Goal: Find specific page/section: Find specific page/section

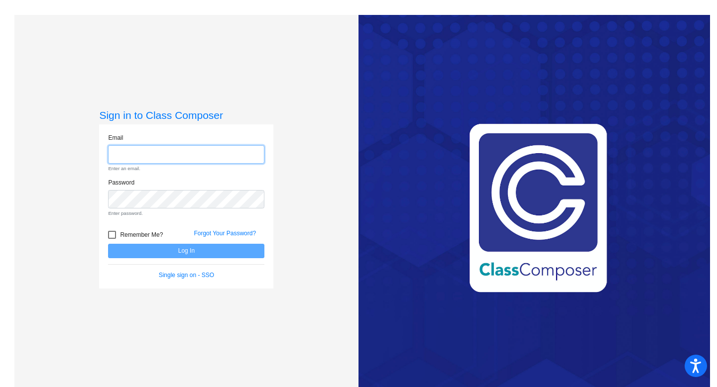
type input "[EMAIL_ADDRESS][DOMAIN_NAME]"
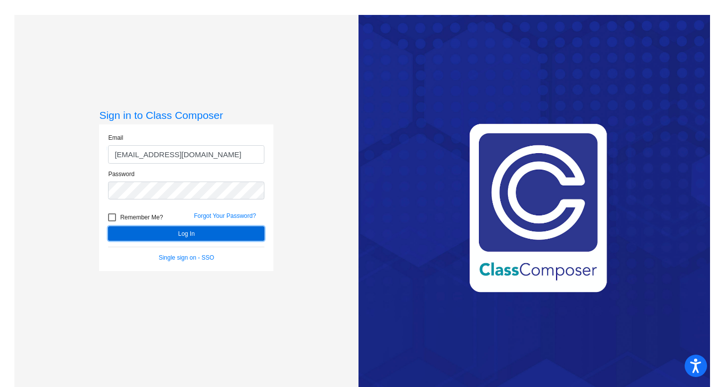
click at [170, 238] on button "Log In" at bounding box center [186, 234] width 156 height 14
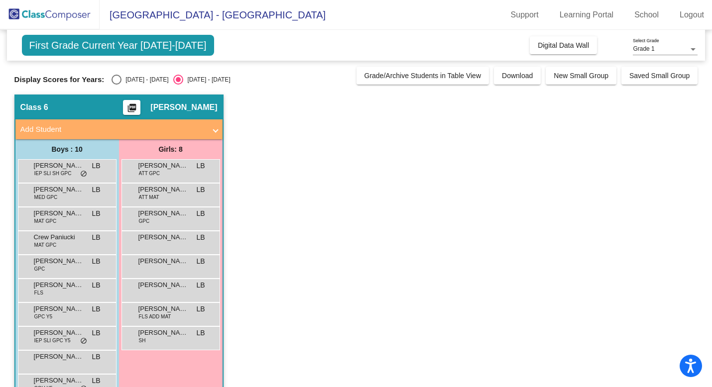
click at [139, 81] on div "[DATE] - [DATE]" at bounding box center [144, 79] width 47 height 9
click at [117, 85] on input "[DATE] - [DATE]" at bounding box center [116, 85] width 0 height 0
radio input "true"
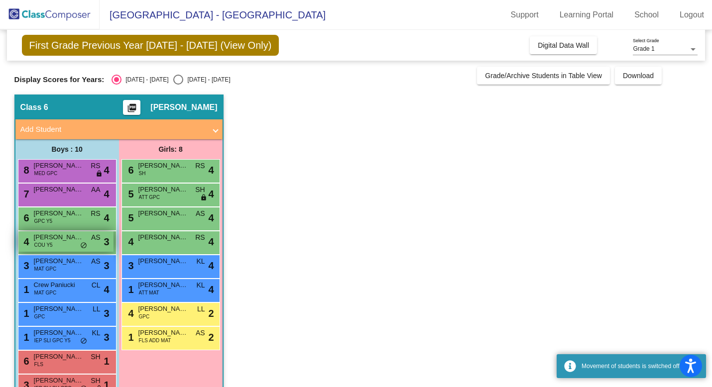
scroll to position [27, 0]
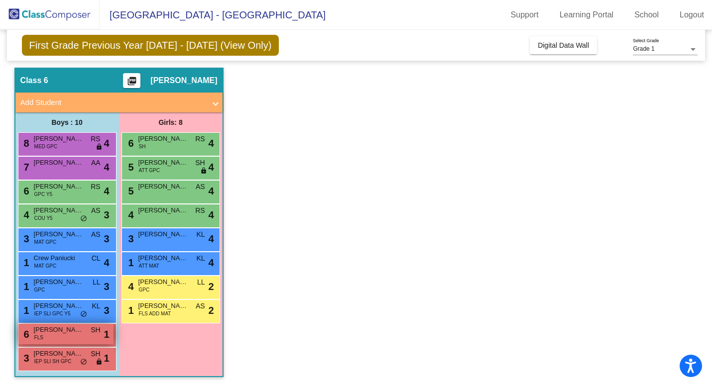
click at [61, 333] on span "[PERSON_NAME]" at bounding box center [59, 330] width 50 height 10
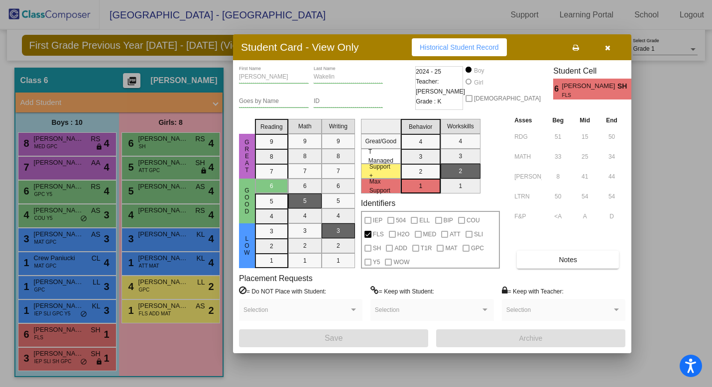
click at [607, 48] on icon "button" at bounding box center [607, 47] width 5 height 7
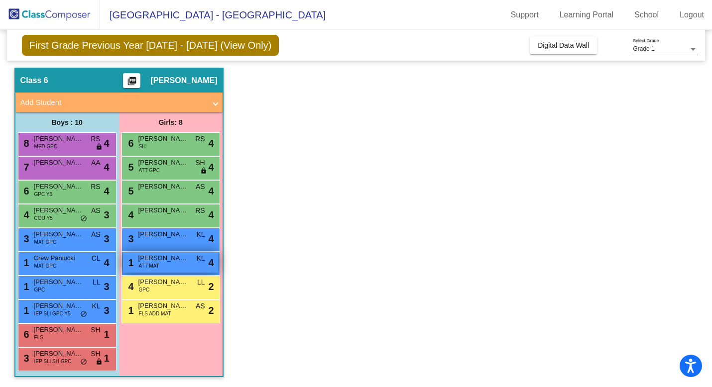
click at [169, 268] on div "1 [PERSON_NAME] ATT MAT KL lock do_not_disturb_alt 4" at bounding box center [170, 262] width 95 height 20
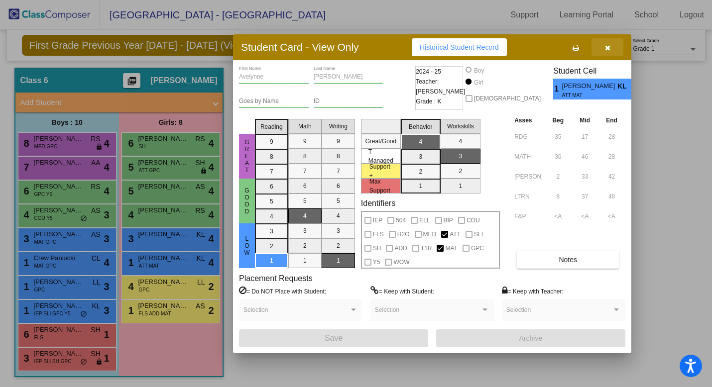
click at [599, 53] on button "button" at bounding box center [608, 47] width 32 height 18
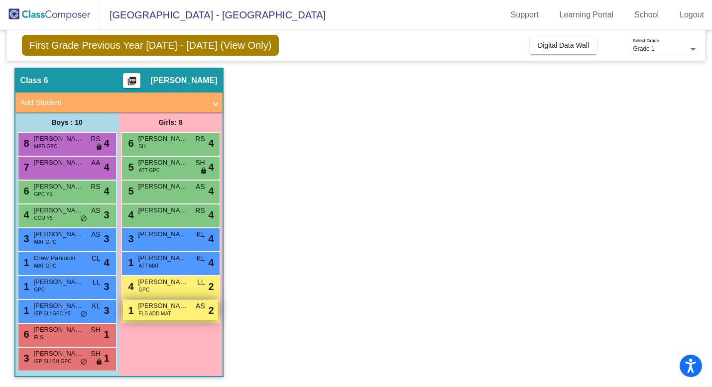
click at [149, 317] on span "FLS ADD MAT" at bounding box center [155, 313] width 32 height 7
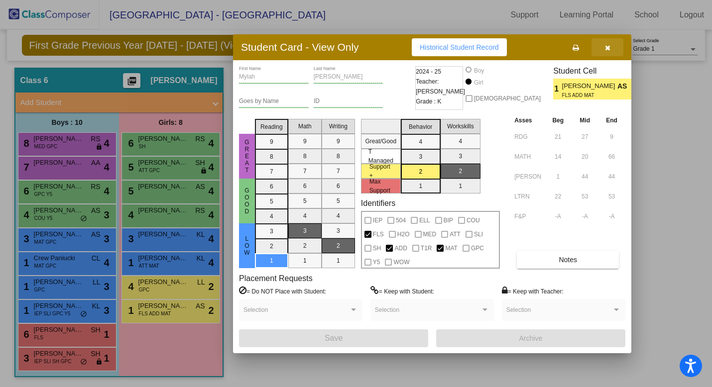
click at [606, 48] on icon "button" at bounding box center [607, 47] width 5 height 7
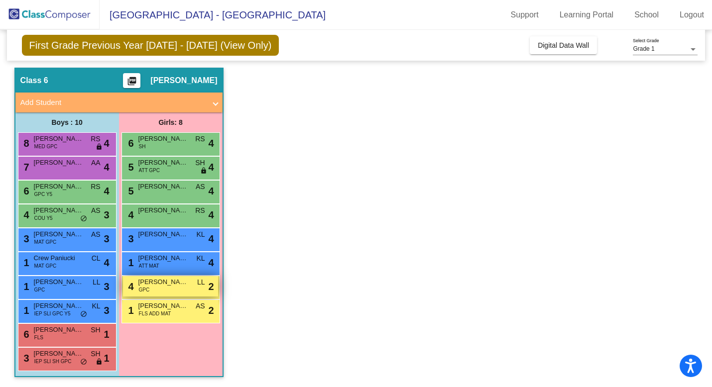
click at [159, 292] on div "4 [PERSON_NAME] GPC LL lock do_not_disturb_alt 2" at bounding box center [170, 286] width 95 height 20
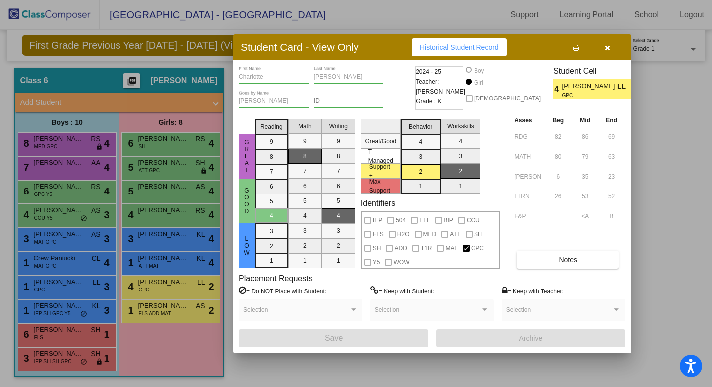
click at [683, 134] on div at bounding box center [356, 193] width 712 height 387
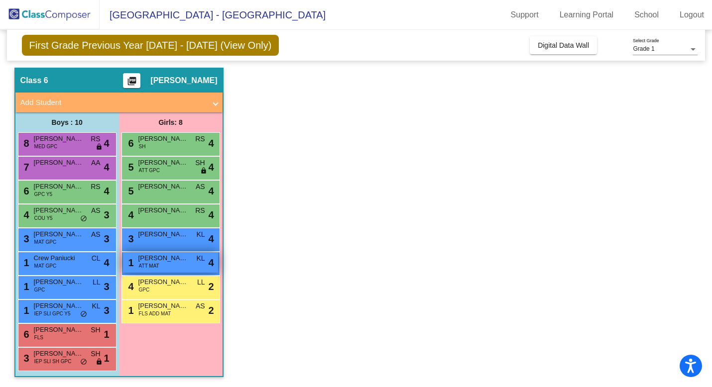
click at [177, 265] on div "1 [PERSON_NAME] ATT MAT KL lock do_not_disturb_alt 4" at bounding box center [170, 262] width 95 height 20
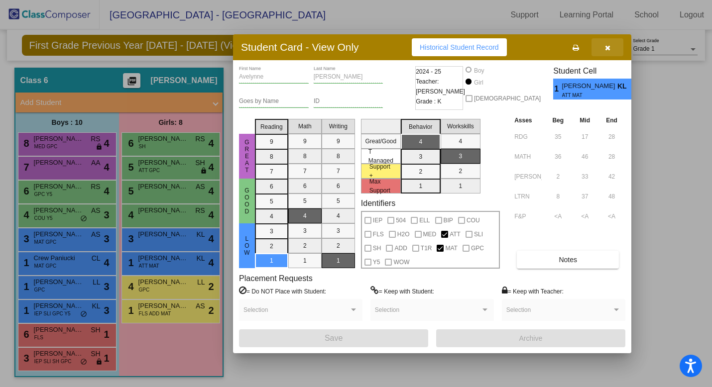
click at [608, 49] on icon "button" at bounding box center [607, 47] width 5 height 7
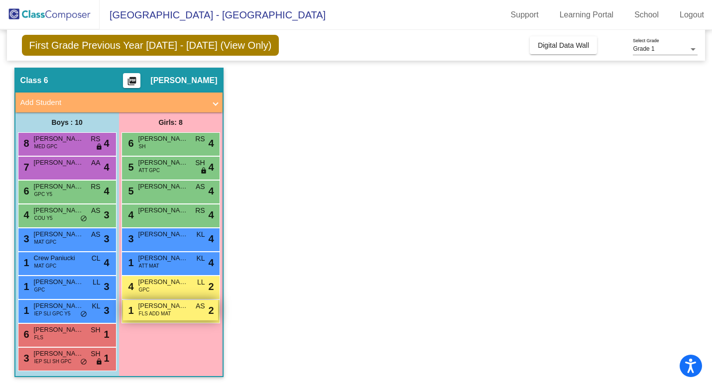
click at [176, 312] on div "1 [PERSON_NAME] FLS ADD MAT AS lock do_not_disturb_alt 2" at bounding box center [170, 310] width 95 height 20
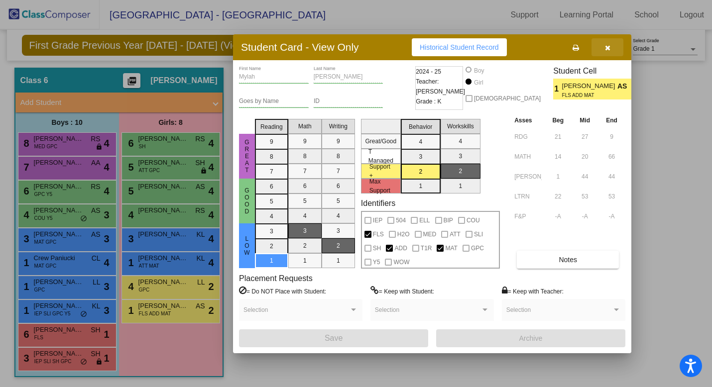
click at [608, 50] on icon "button" at bounding box center [607, 47] width 5 height 7
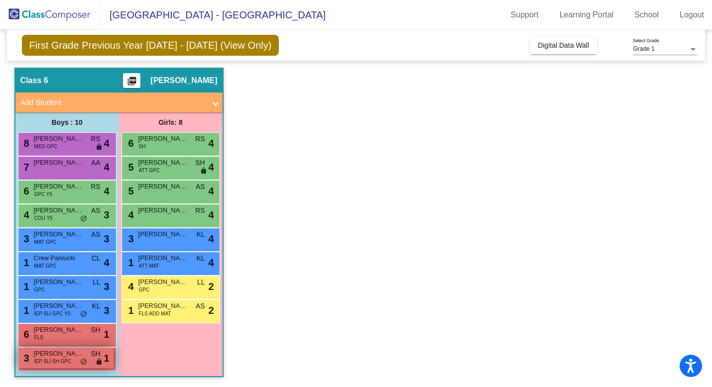
click at [47, 360] on span "IEP SLI SH GPC" at bounding box center [52, 361] width 37 height 7
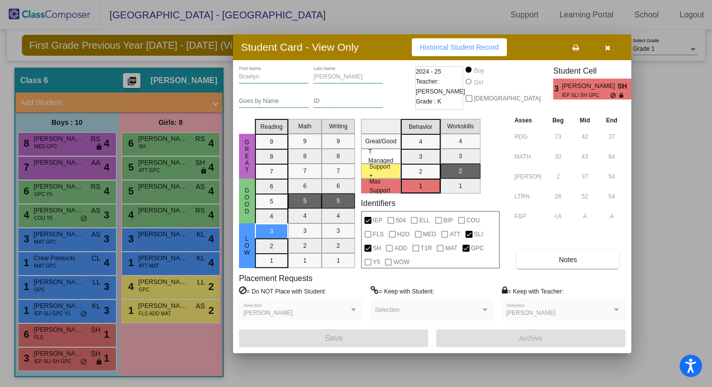
click at [619, 49] on button "button" at bounding box center [608, 47] width 32 height 18
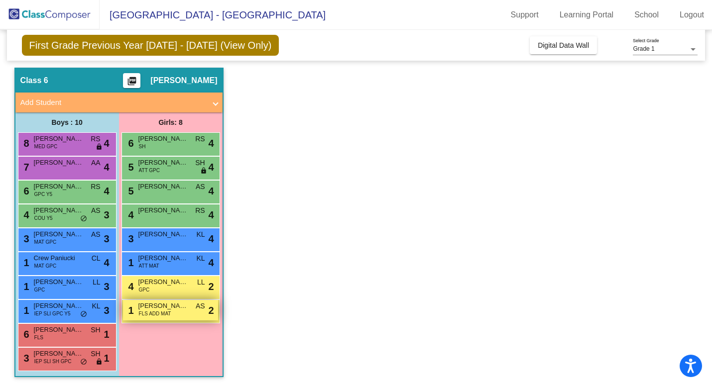
click at [181, 311] on span "[PERSON_NAME]" at bounding box center [163, 306] width 50 height 10
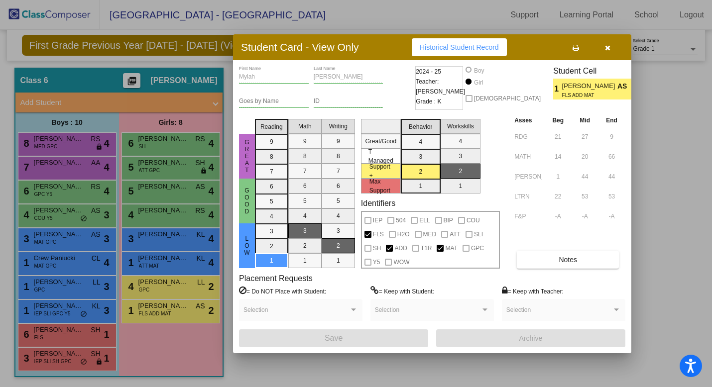
click at [690, 171] on div at bounding box center [356, 193] width 712 height 387
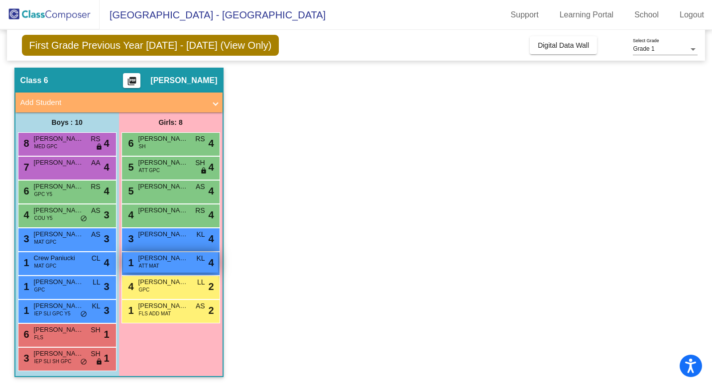
click at [174, 267] on div "1 [PERSON_NAME] ATT MAT KL lock do_not_disturb_alt 4" at bounding box center [170, 262] width 95 height 20
